Goal: Find specific page/section: Find specific page/section

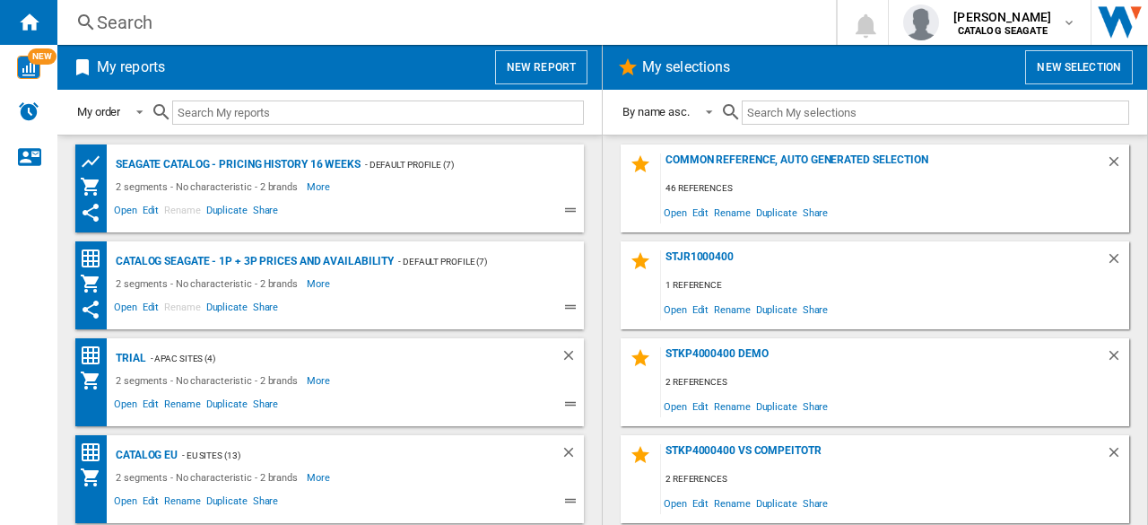
click at [488, 167] on div "- Default profile (7)" at bounding box center [453, 164] width 187 height 22
click at [552, 160] on div "Seagate Catalog - Pricing history 16 weeks - Default profile (7) 2 segments - N…" at bounding box center [350, 188] width 468 height 70
click at [562, 216] on ng-md-icon at bounding box center [573, 213] width 22 height 22
drag, startPoint x: 540, startPoint y: 201, endPoint x: 559, endPoint y: 207, distance: 20.7
click at [562, 207] on ng-md-icon at bounding box center [573, 213] width 22 height 22
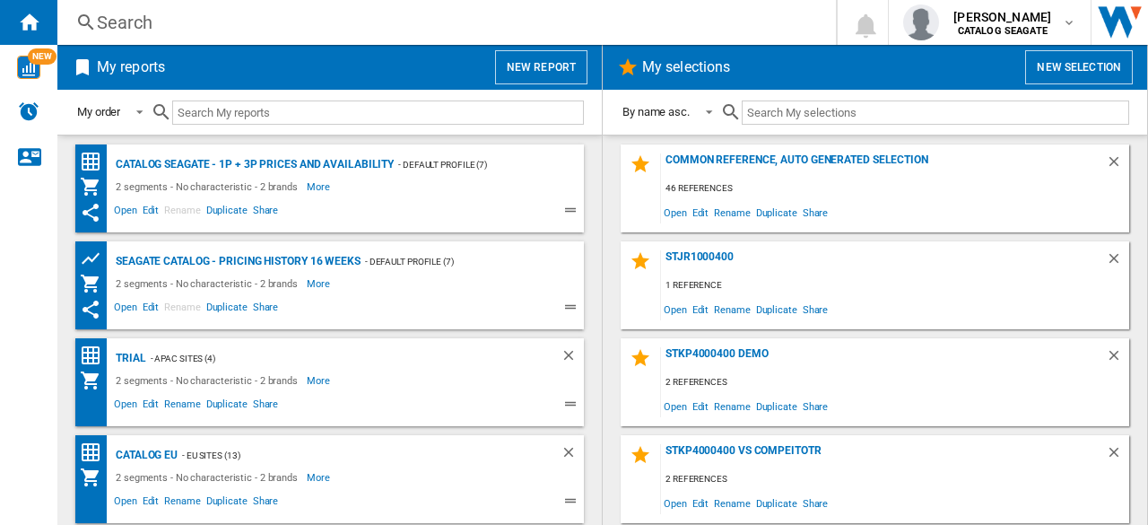
click at [570, 309] on ng-md-icon at bounding box center [573, 310] width 22 height 22
click at [565, 160] on div "Catalog Seagate - 1P + 3P prices and availability - Default profile (7) 2 segme…" at bounding box center [350, 188] width 468 height 70
click at [377, 160] on div "Catalog Seagate - 1P + 3P prices and availability" at bounding box center [252, 164] width 282 height 22
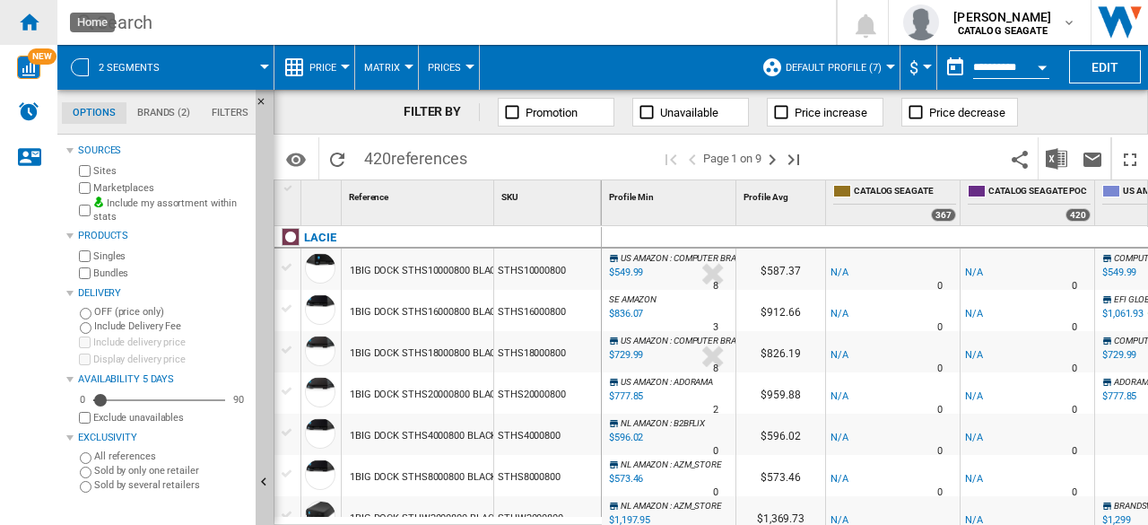
click at [43, 27] on div "Home" at bounding box center [28, 22] width 57 height 45
